Goal: Transaction & Acquisition: Book appointment/travel/reservation

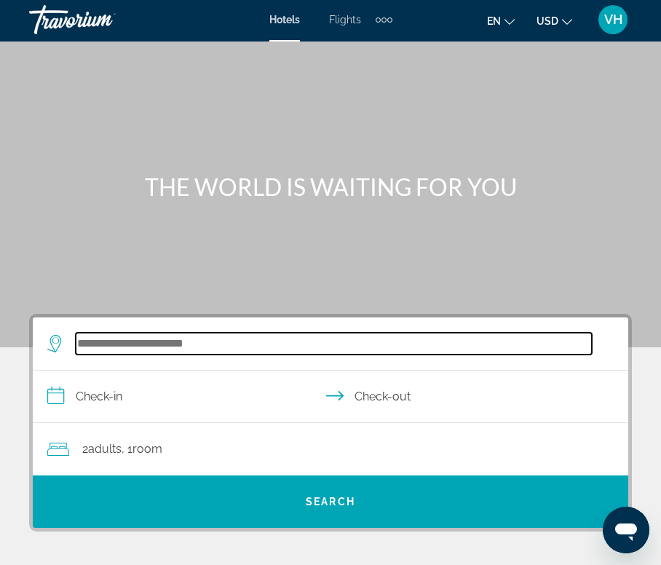
click at [209, 338] on input "Search widget" at bounding box center [334, 344] width 516 height 22
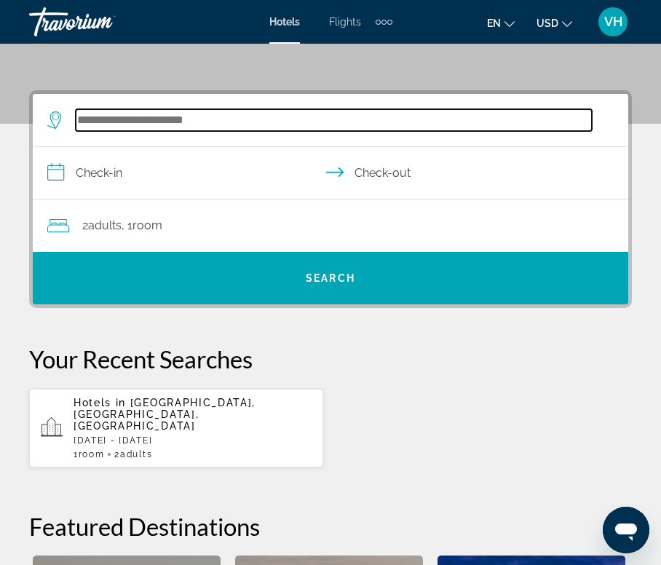
scroll to position [269, 0]
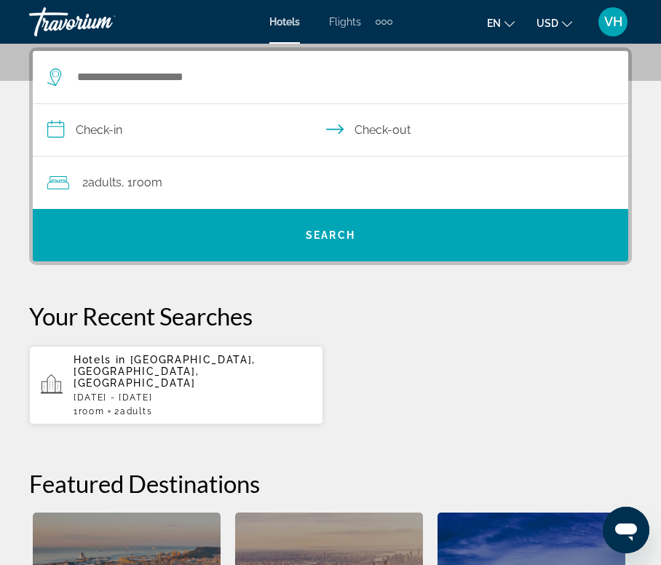
click at [210, 392] on p "[DATE] - [DATE]" at bounding box center [192, 397] width 238 height 10
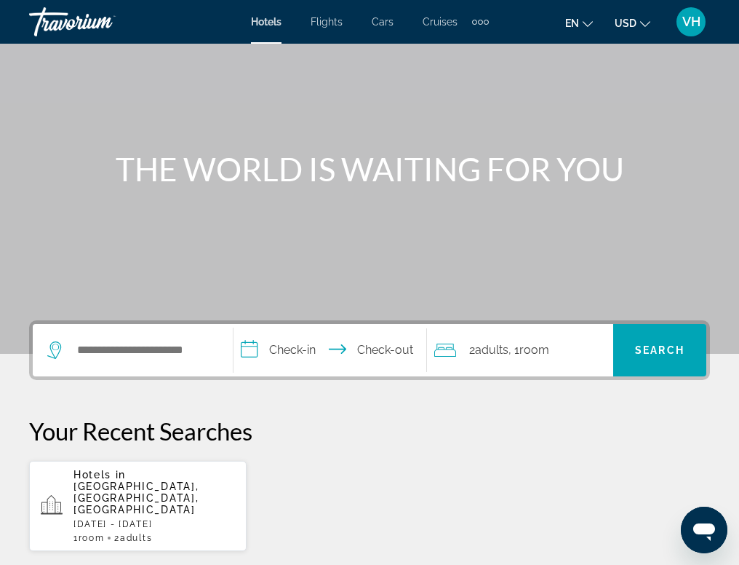
scroll to position [98, 0]
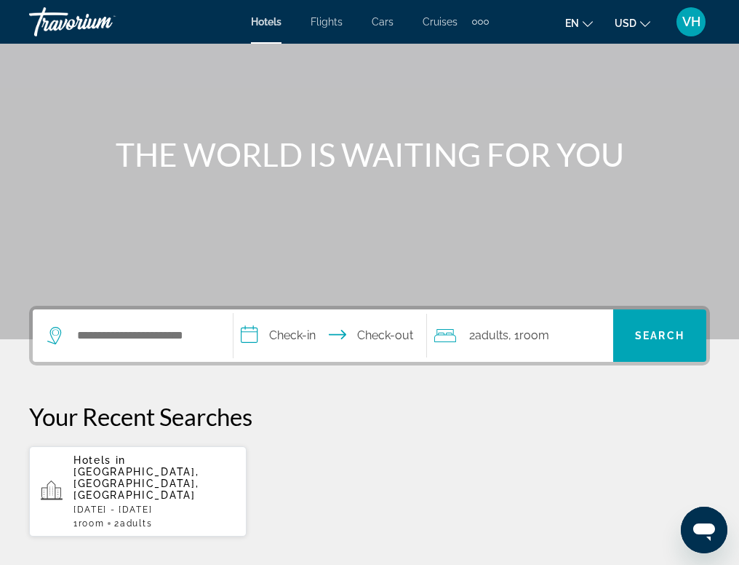
click at [151, 466] on span "[GEOGRAPHIC_DATA], [GEOGRAPHIC_DATA], [GEOGRAPHIC_DATA]" at bounding box center [135, 483] width 125 height 35
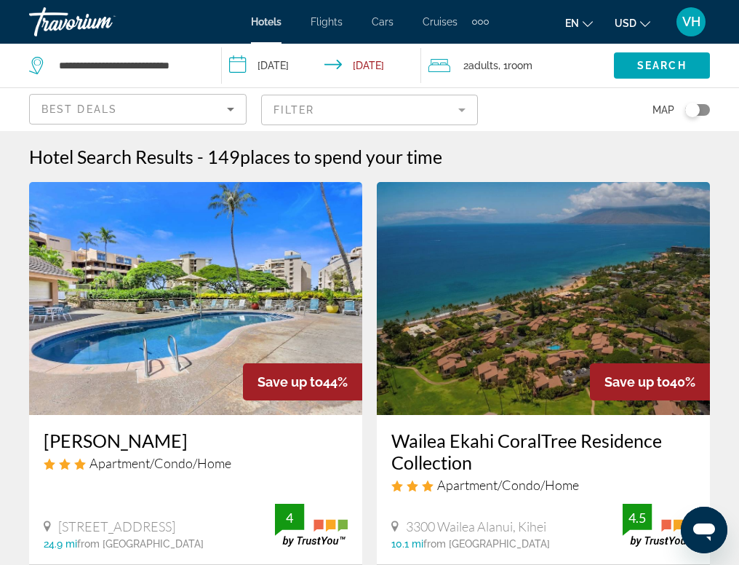
click at [230, 106] on icon "Sort by" at bounding box center [230, 108] width 17 height 17
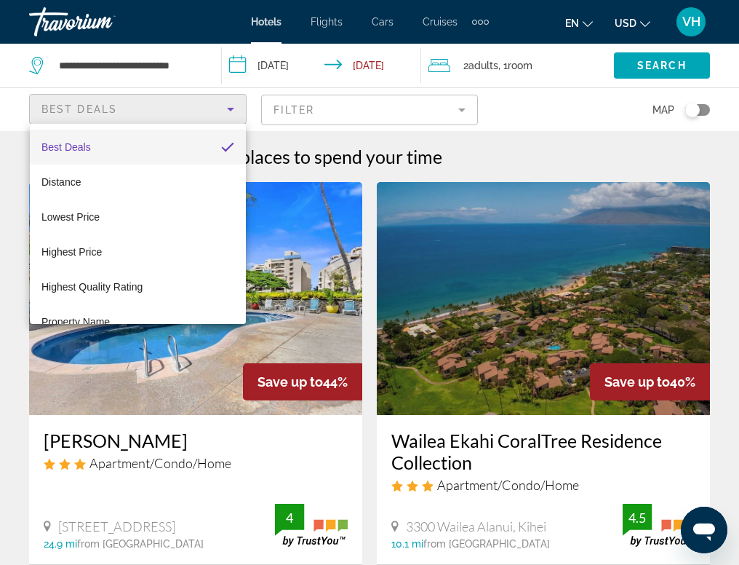
click at [462, 108] on div at bounding box center [369, 282] width 739 height 565
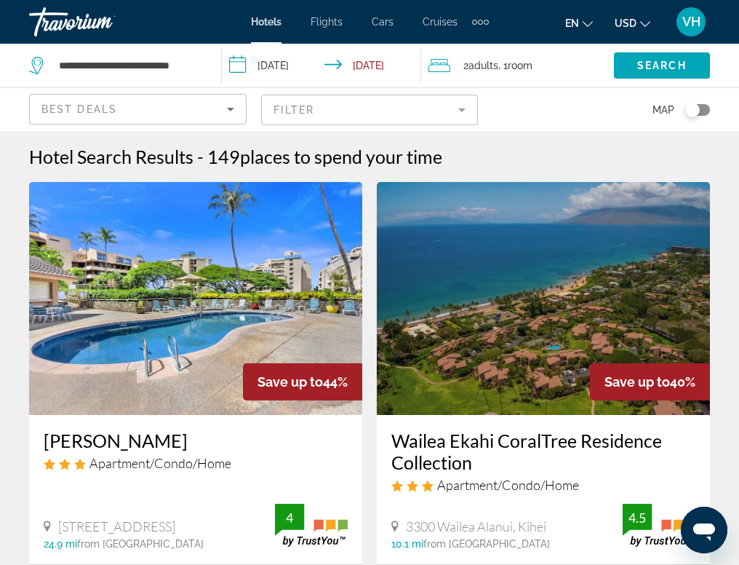
click at [462, 108] on mat-form-field "Filter" at bounding box center [370, 110] width 218 height 31
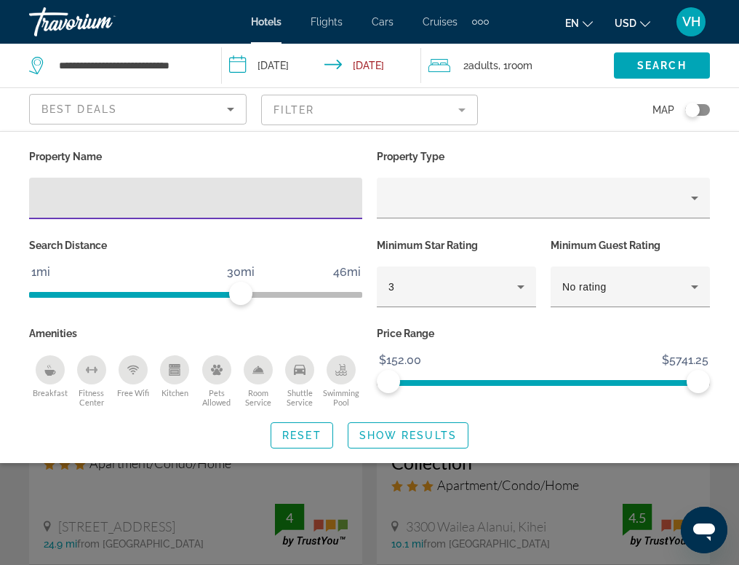
click at [45, 370] on icon "Breakfast" at bounding box center [49, 373] width 11 height 6
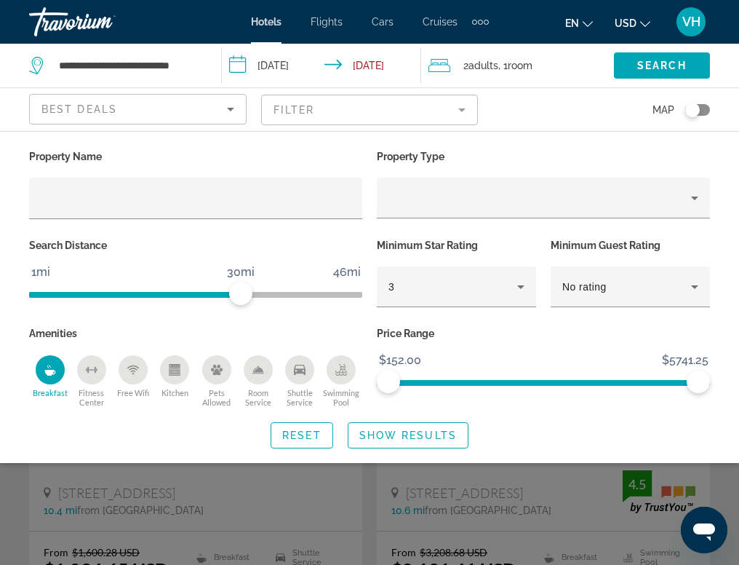
scroll to position [25, 0]
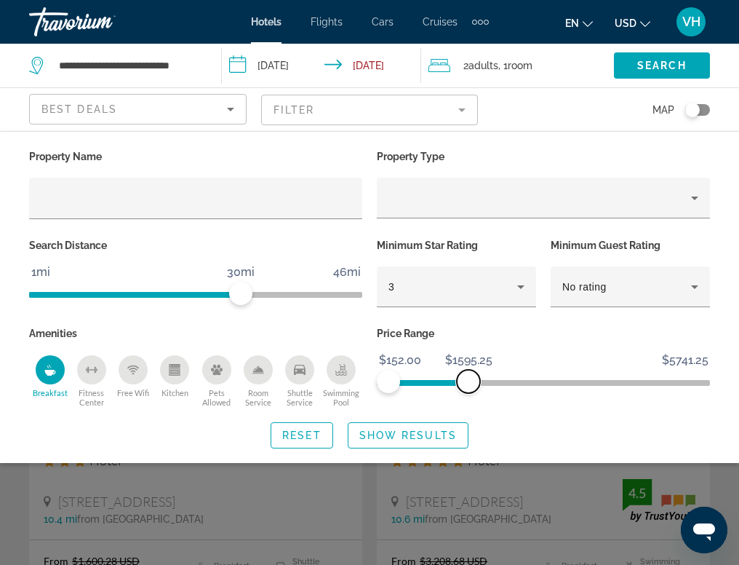
drag, startPoint x: 695, startPoint y: 376, endPoint x: 469, endPoint y: 385, distance: 226.5
click at [469, 385] on span "ngx-slider-max" at bounding box center [468, 381] width 23 height 23
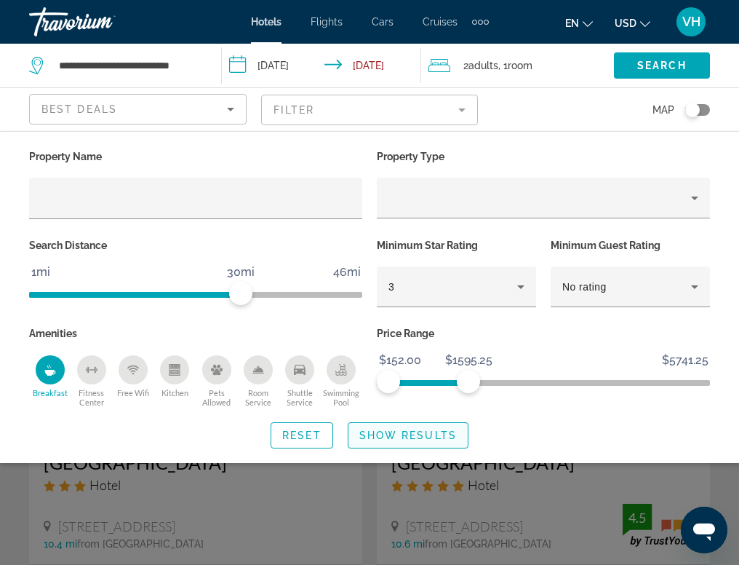
click at [401, 435] on span "Show Results" at bounding box center [408, 435] width 98 height 12
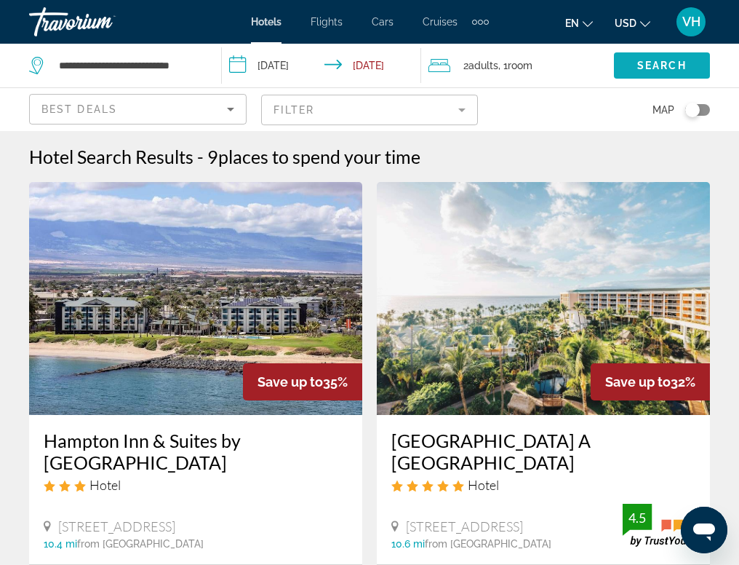
click at [654, 63] on span "Search" at bounding box center [661, 66] width 49 height 12
click at [672, 58] on span "Search widget" at bounding box center [662, 65] width 96 height 35
click at [700, 108] on div "Toggle map" at bounding box center [692, 110] width 15 height 15
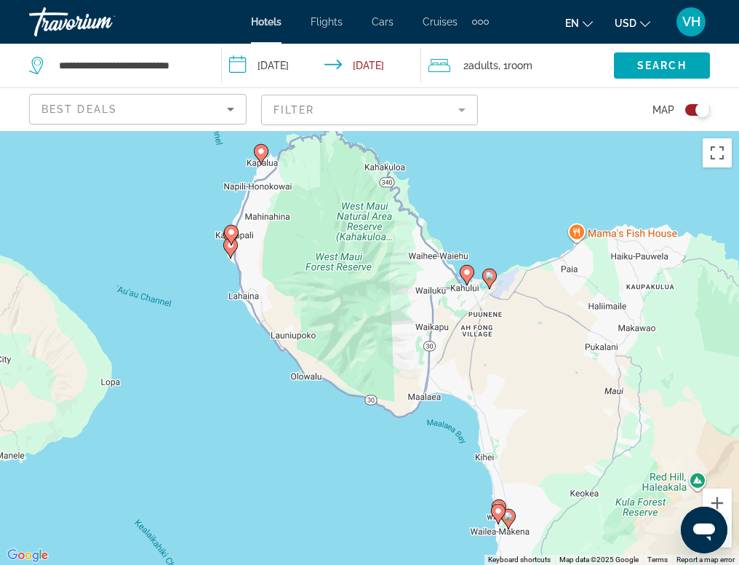
click at [232, 246] on image "Main content" at bounding box center [230, 245] width 9 height 9
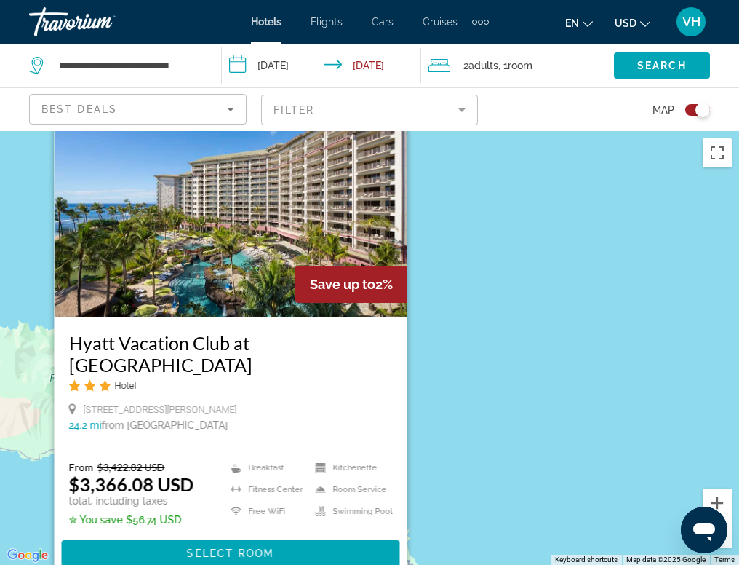
click at [448, 367] on div "To activate drag with keyboard, press Alt + Enter. Once in keyboard drag state,…" at bounding box center [369, 348] width 739 height 434
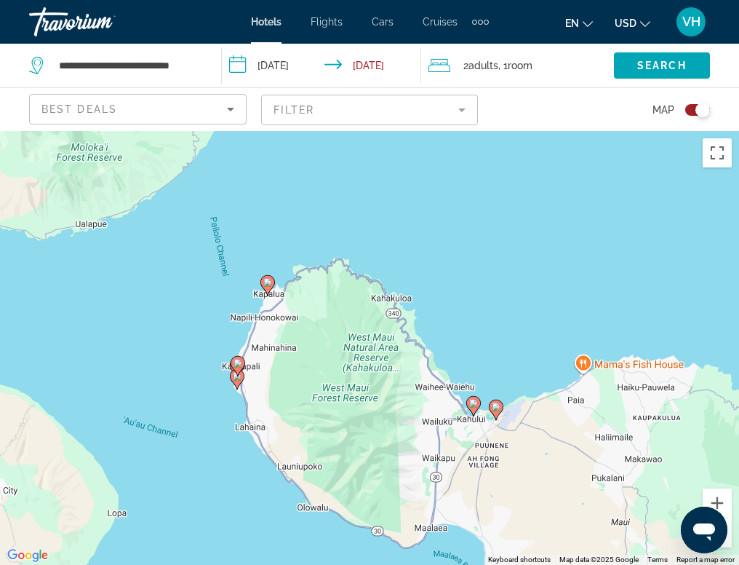
drag, startPoint x: 295, startPoint y: 418, endPoint x: 301, endPoint y: 187, distance: 231.5
click at [301, 188] on div "To activate drag with keyboard, press Alt + Enter. Once in keyboard drag state,…" at bounding box center [369, 348] width 739 height 434
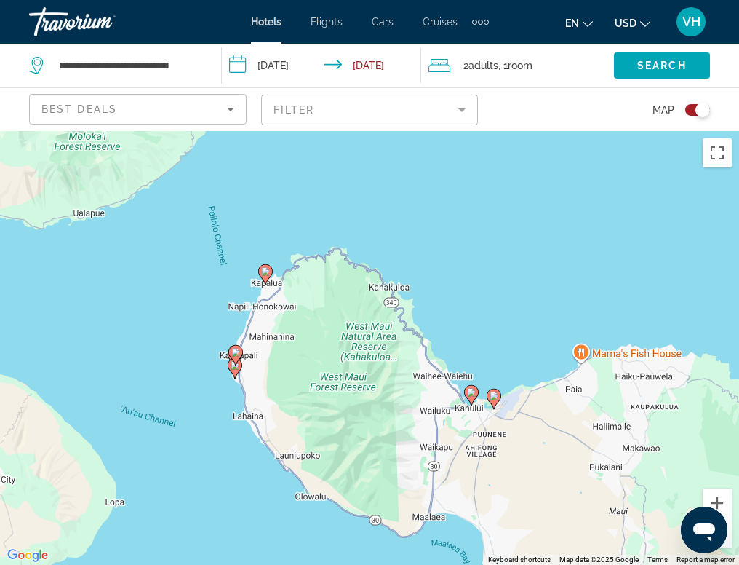
click at [237, 353] on image "Main content" at bounding box center [235, 352] width 9 height 9
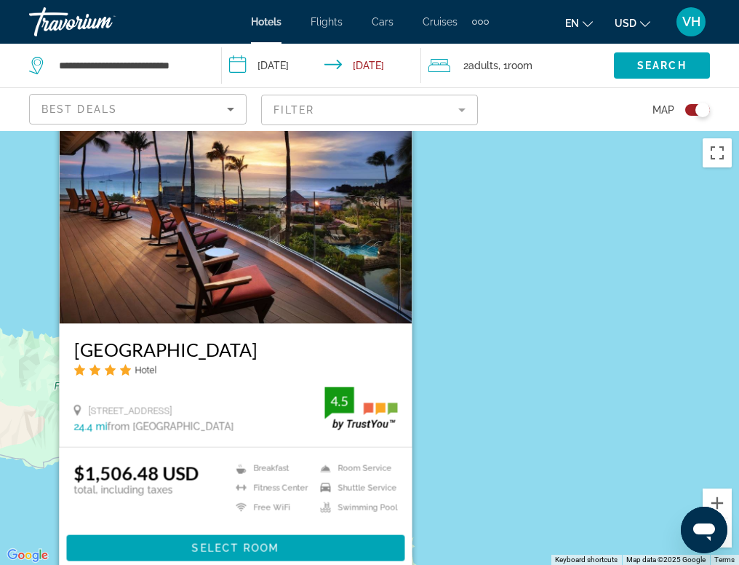
click at [209, 227] on img "Main content" at bounding box center [236, 207] width 353 height 233
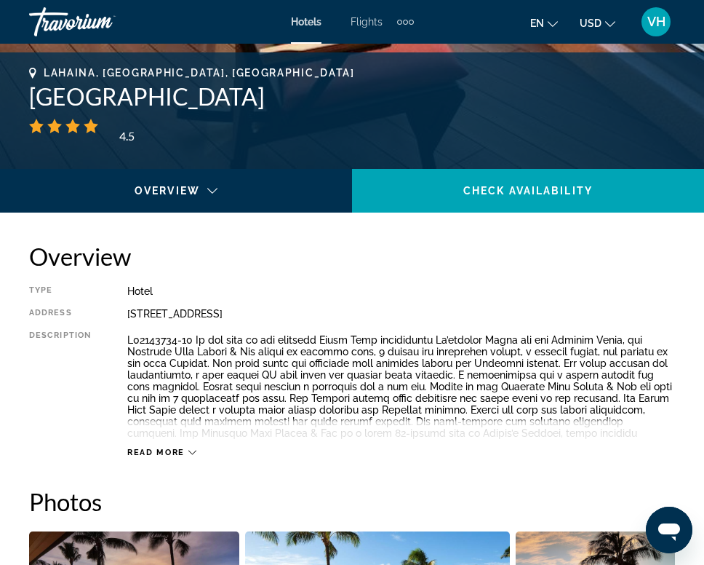
scroll to position [575, 0]
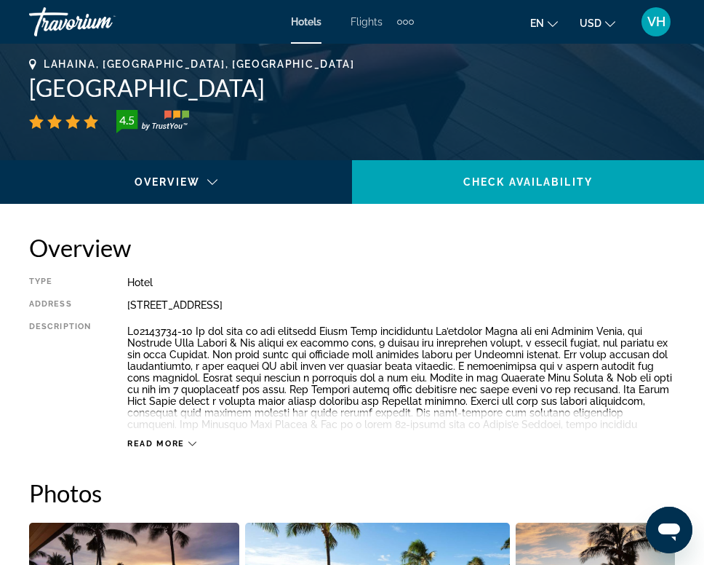
click at [188, 440] on icon "Main content" at bounding box center [192, 444] width 8 height 8
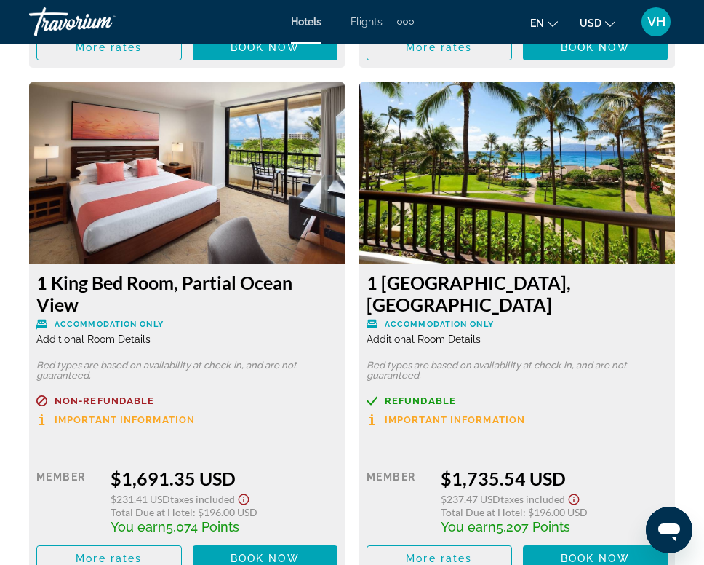
scroll to position [3509, 0]
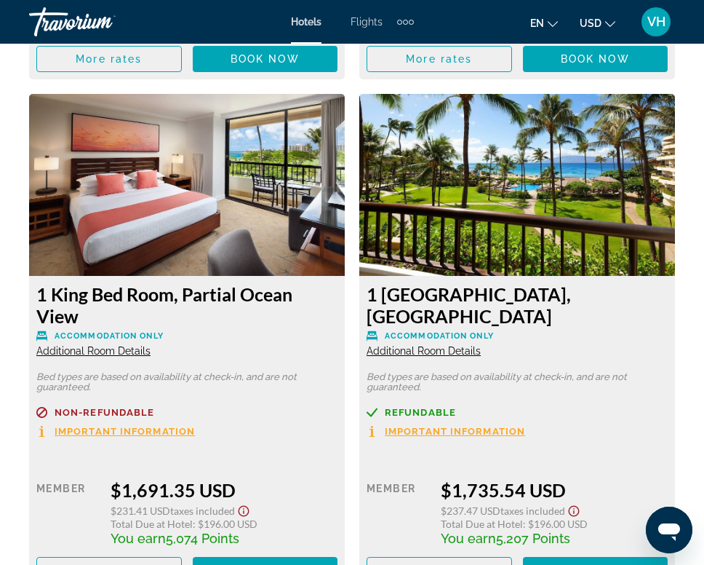
click at [95, 345] on span "Additional Room Details" at bounding box center [93, 351] width 114 height 12
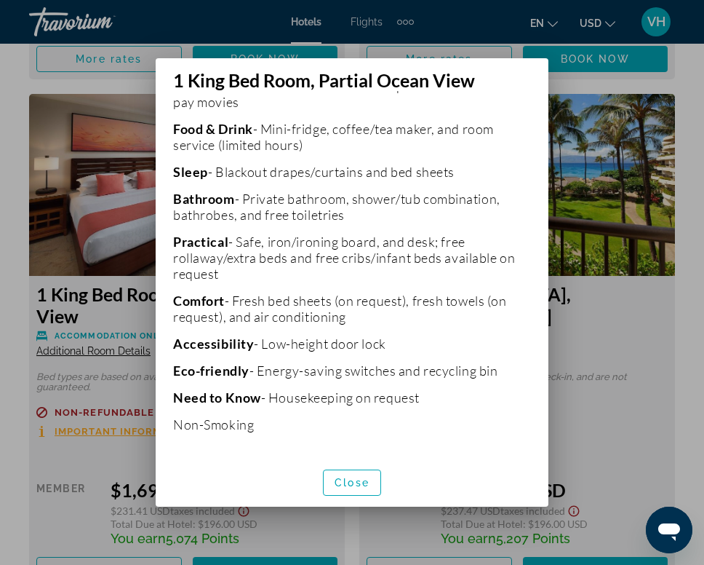
scroll to position [368, 0]
click at [353, 482] on span "Close" at bounding box center [352, 483] width 35 height 12
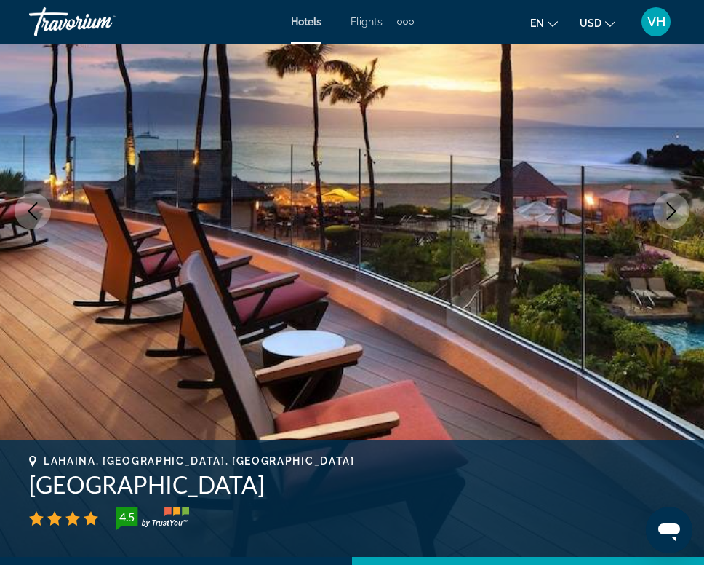
scroll to position [180, 0]
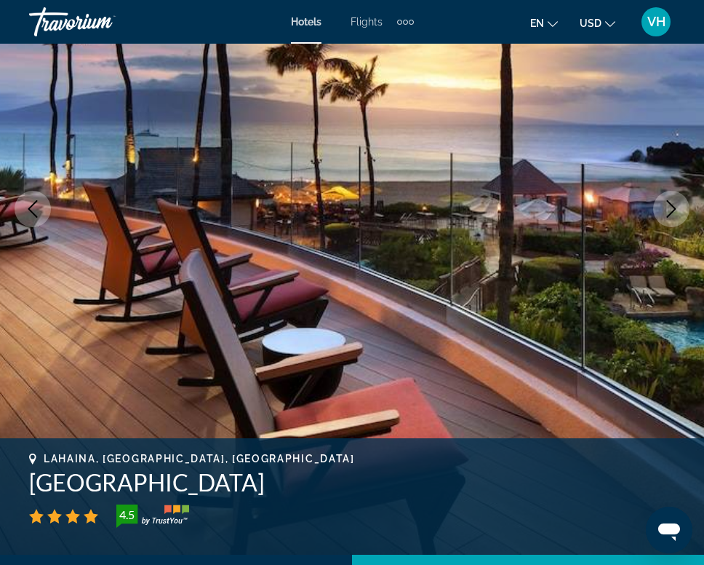
click at [407, 20] on div "Extra navigation items" at bounding box center [405, 22] width 5 height 5
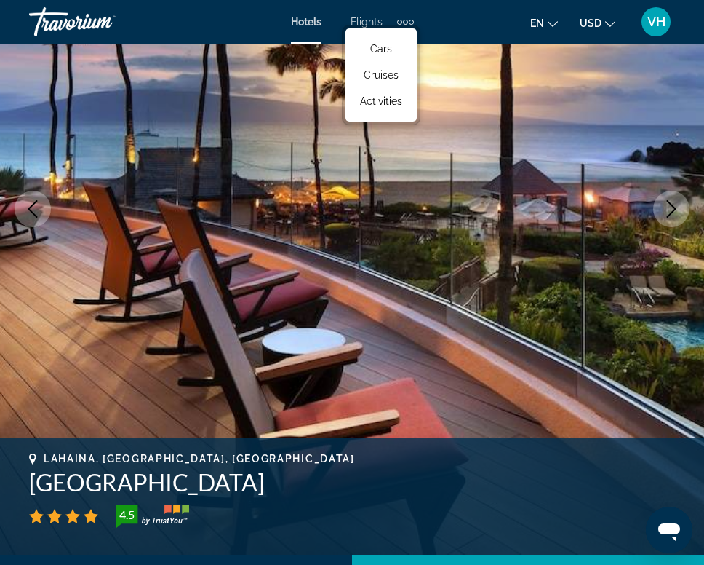
click at [241, 23] on div "Hotels Flights Cars Cruises Activities Hotels Flights Cars Cruises Activities e…" at bounding box center [352, 22] width 704 height 38
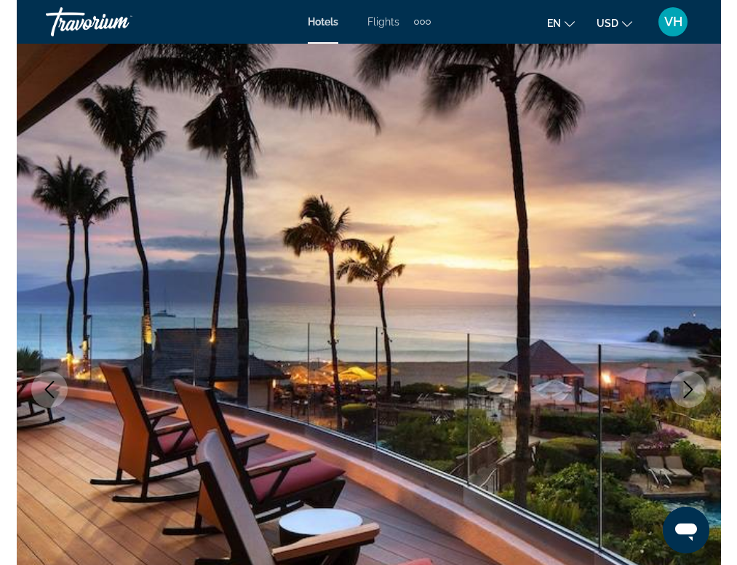
scroll to position [1828, 0]
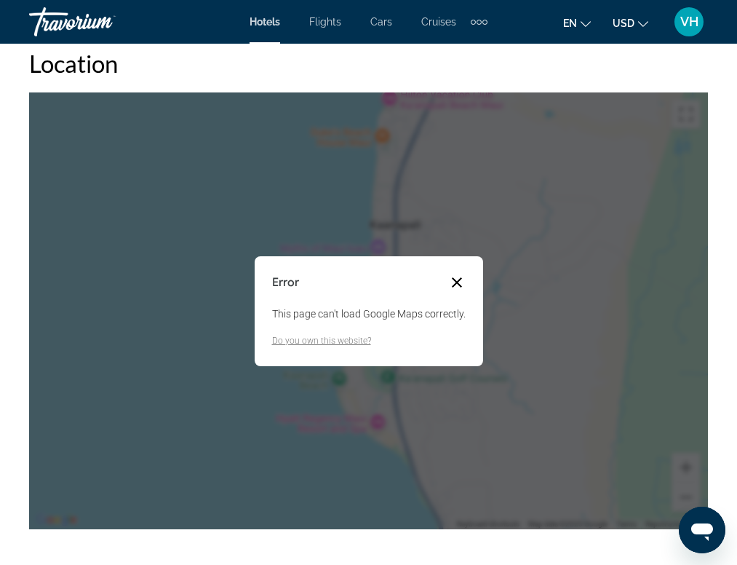
click at [456, 279] on button "Close dialog" at bounding box center [456, 282] width 17 height 17
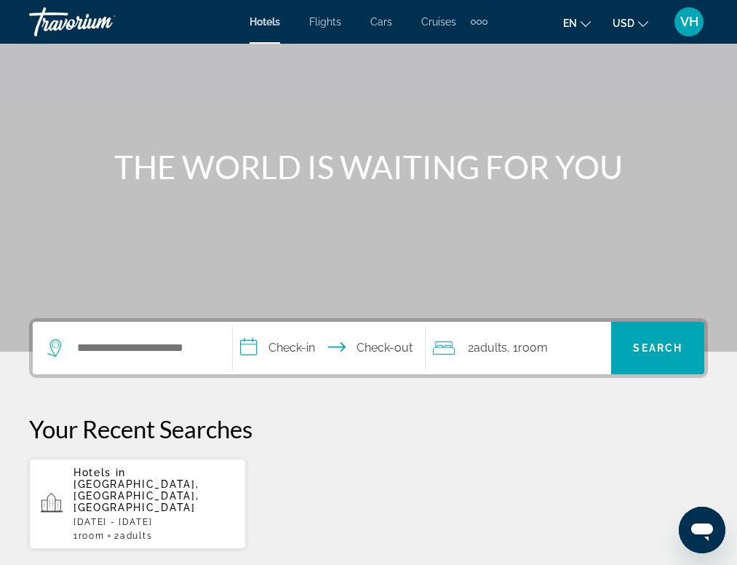
scroll to position [89, 0]
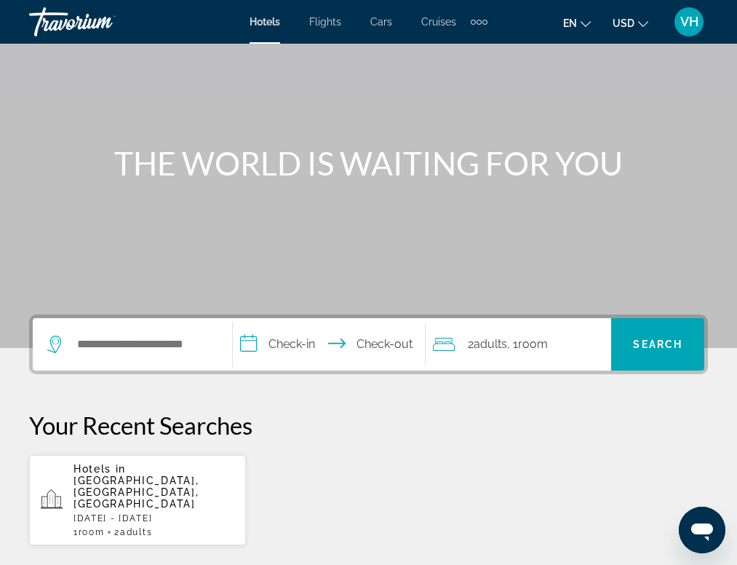
click at [145, 485] on span "[GEOGRAPHIC_DATA], [GEOGRAPHIC_DATA], [GEOGRAPHIC_DATA]" at bounding box center [135, 491] width 125 height 35
